Goal: Register for event/course

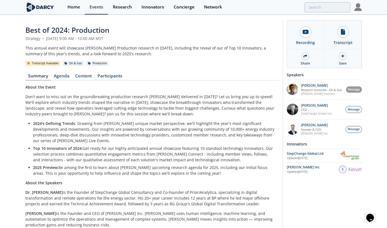
click at [74, 8] on div "Home" at bounding box center [73, 7] width 13 height 4
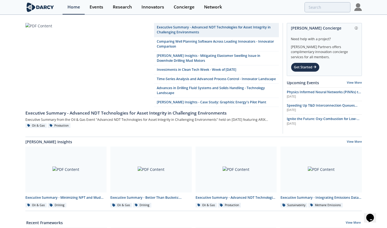
click at [100, 10] on link "Events" at bounding box center [96, 7] width 23 height 14
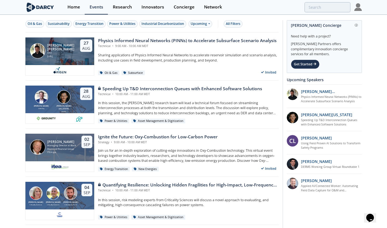
click at [162, 55] on p "Sharing applications of Physics Informed Neural Networks to accelerate reservoi…" at bounding box center [188, 58] width 181 height 10
